Goal: Transaction & Acquisition: Purchase product/service

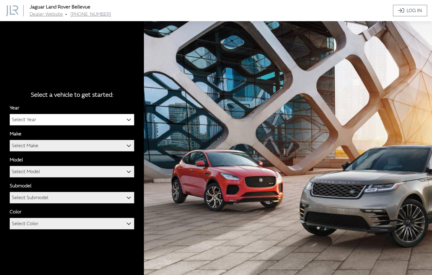
click at [296, 13] on nav "Jaguar Land Rover Bellevue Dealer Website • [PHONE_NUMBER]" at bounding box center [197, 10] width 390 height 14
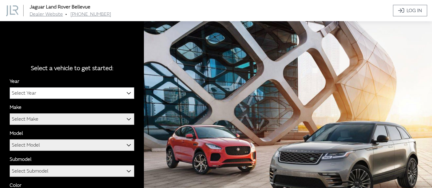
click at [48, 92] on span "Select Year" at bounding box center [72, 93] width 124 height 11
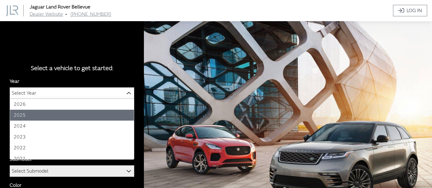
select select "43"
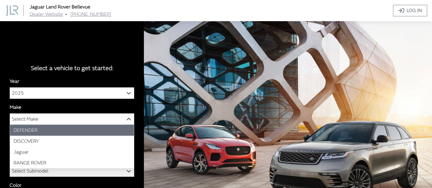
click at [40, 120] on span "Select Make" at bounding box center [72, 119] width 124 height 11
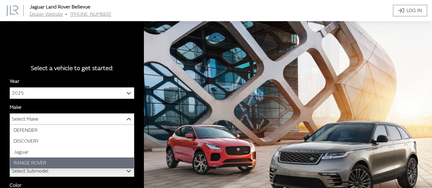
select select "66"
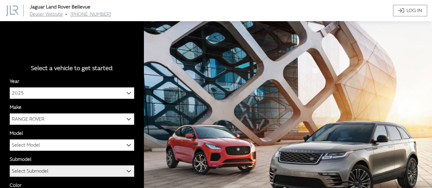
click at [42, 144] on span "Select Model" at bounding box center [72, 145] width 124 height 11
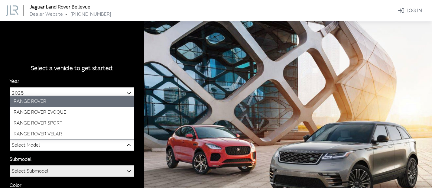
select select "1348"
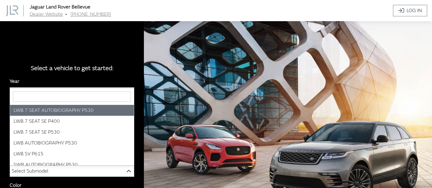
click at [42, 169] on span "Select Submodel" at bounding box center [30, 170] width 37 height 11
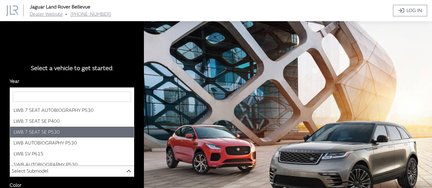
select select "3885"
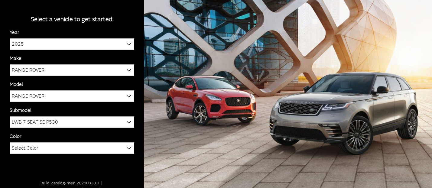
scroll to position [50, 0]
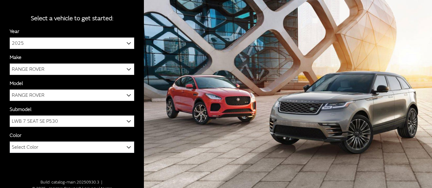
click at [50, 146] on span "Select Color" at bounding box center [72, 147] width 124 height 11
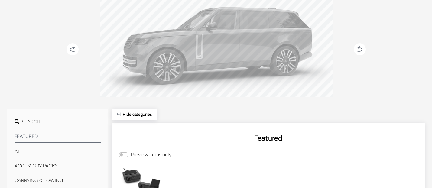
scroll to position [175, 0]
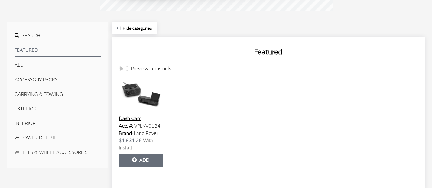
click at [33, 108] on button "EXTERIOR" at bounding box center [57, 109] width 86 height 12
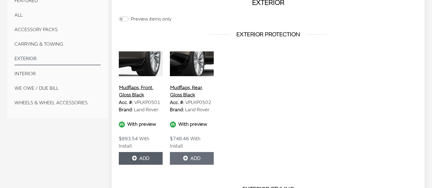
scroll to position [224, 0]
click at [149, 152] on button "Add" at bounding box center [141, 158] width 44 height 13
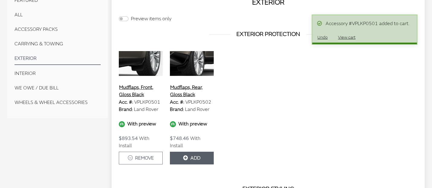
click at [198, 154] on button "Add" at bounding box center [192, 158] width 44 height 13
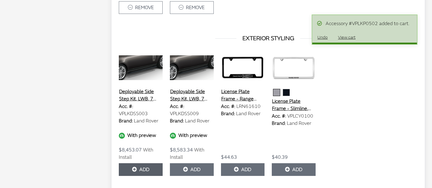
scroll to position [375, 0]
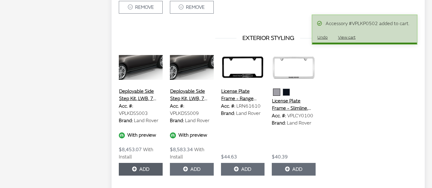
click at [143, 163] on button "Add" at bounding box center [141, 169] width 44 height 13
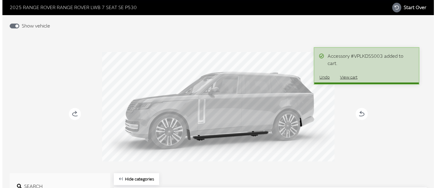
scroll to position [23, 0]
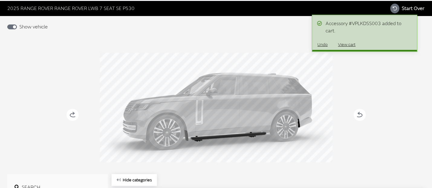
click at [345, 44] on button "View cart" at bounding box center [346, 44] width 28 height 11
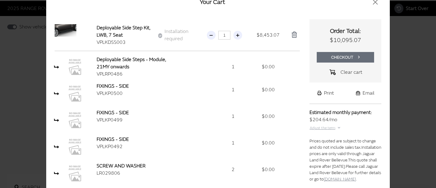
scroll to position [0, 0]
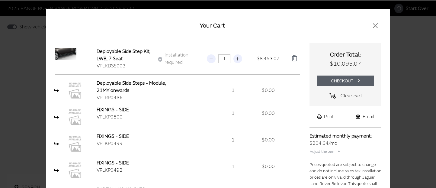
click at [342, 80] on button "Checkout" at bounding box center [346, 80] width 58 height 11
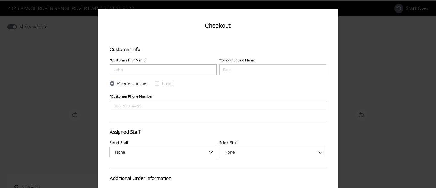
click at [121, 70] on input "Customer First Name" at bounding box center [163, 69] width 107 height 11
type input "Ryan"
type input "Reynolds"
type input "888-579-4458"
click at [162, 80] on label "Email" at bounding box center [168, 83] width 12 height 7
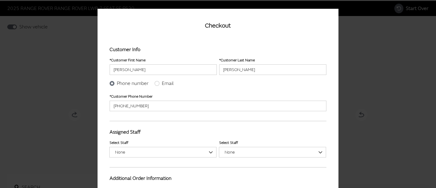
click at [159, 81] on input "Email" at bounding box center [157, 83] width 5 height 5
radio input "true"
click at [123, 104] on input "Customer Email" at bounding box center [218, 106] width 217 height 11
type input "rgoodwin@insigniagroup.com"
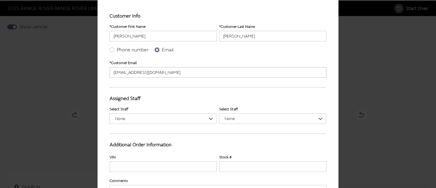
scroll to position [50, 0]
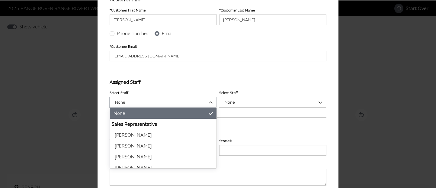
click at [143, 104] on span "None" at bounding box center [162, 102] width 99 height 6
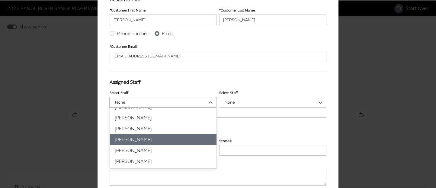
select select "1449514"
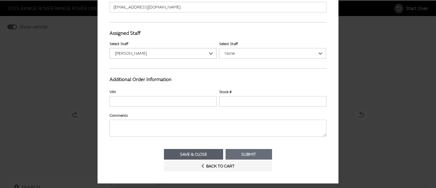
scroll to position [99, 0]
click at [246, 153] on button "Submit" at bounding box center [249, 154] width 47 height 11
click at [120, 101] on input "VIN" at bounding box center [163, 101] width 107 height 11
type input "5XYKT4A67FG657715"
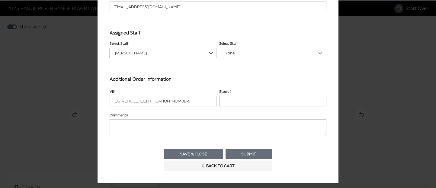
click at [228, 101] on input "Stock #" at bounding box center [272, 101] width 107 height 11
type input "STK-G657715"
click at [150, 128] on textarea "Comments" at bounding box center [218, 127] width 217 height 17
click at [246, 154] on button "Submit" at bounding box center [249, 154] width 47 height 11
